Goal: Entertainment & Leisure: Consume media (video, audio)

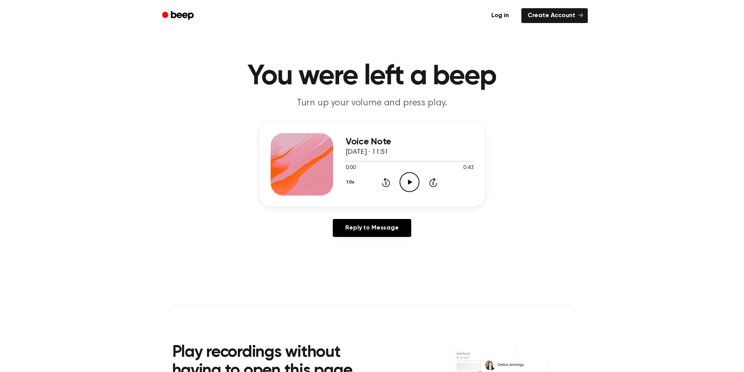
click at [405, 177] on icon "Play Audio" at bounding box center [409, 182] width 20 height 20
click at [388, 182] on icon "Rewind 5 seconds" at bounding box center [385, 182] width 9 height 10
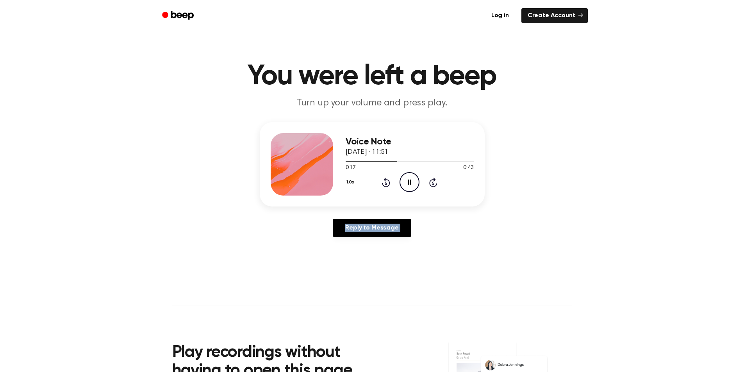
click at [388, 182] on icon "Rewind 5 seconds" at bounding box center [385, 182] width 9 height 10
click at [403, 178] on icon "Play Audio" at bounding box center [409, 182] width 20 height 20
click at [438, 180] on div "1.0x Rewind 5 seconds Pause Audio Skip 5 seconds" at bounding box center [409, 182] width 128 height 20
click at [408, 174] on icon "Play Audio" at bounding box center [409, 182] width 20 height 20
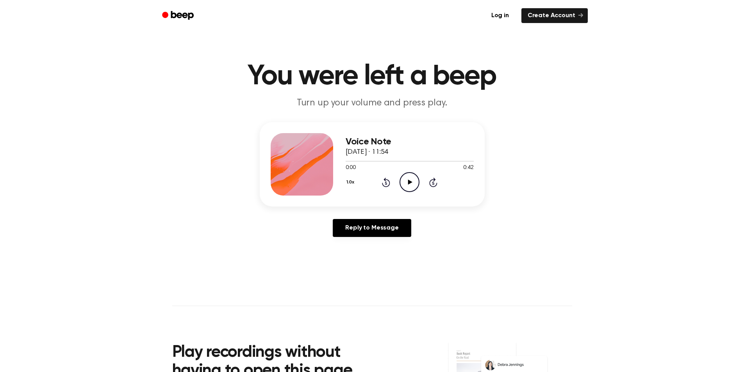
click at [412, 182] on icon at bounding box center [410, 182] width 4 height 5
click at [413, 180] on icon "Play Audio" at bounding box center [409, 182] width 20 height 20
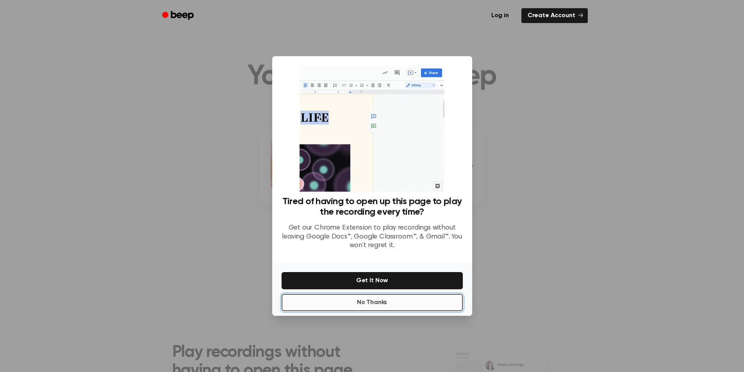
click at [428, 301] on button "No Thanks" at bounding box center [371, 302] width 181 height 17
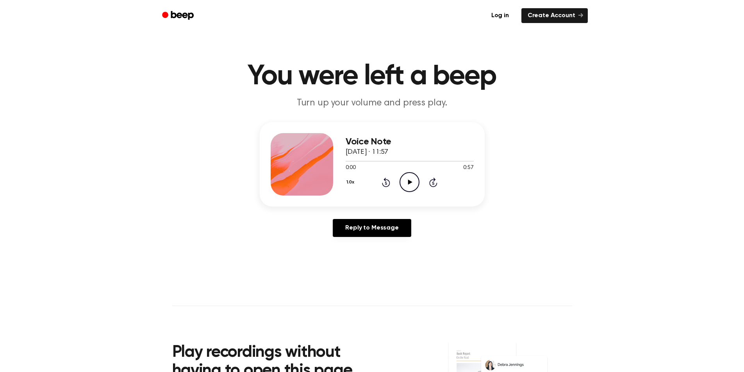
click at [409, 184] on icon "Play Audio" at bounding box center [409, 182] width 20 height 20
click at [413, 182] on icon "Play Audio" at bounding box center [409, 182] width 20 height 20
